Goal: Information Seeking & Learning: Learn about a topic

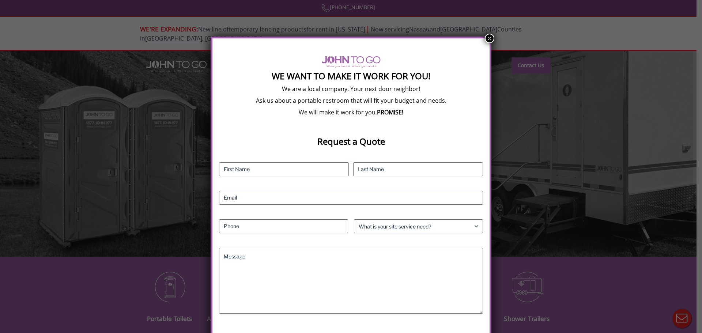
click at [491, 40] on button "×" at bounding box center [490, 39] width 10 height 10
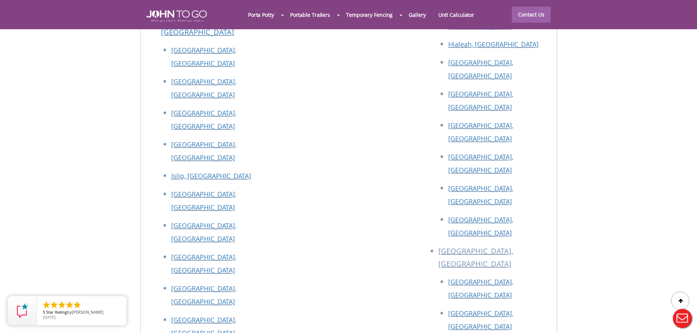
scroll to position [3304, 0]
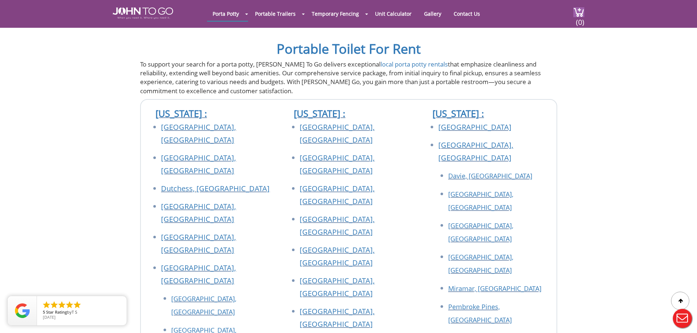
scroll to position [1280, 0]
